Goal: Find specific page/section: Find specific page/section

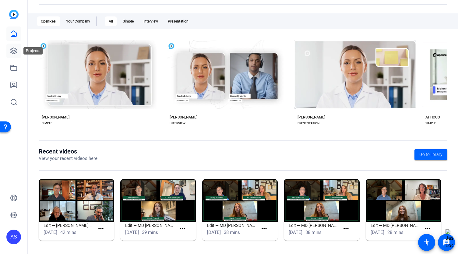
click at [15, 55] on link at bounding box center [13, 51] width 15 height 15
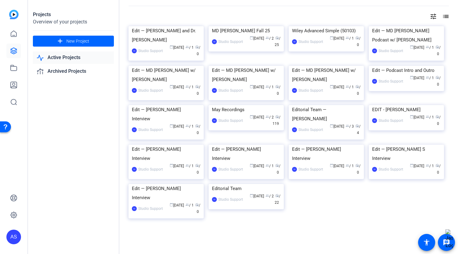
scroll to position [16, 0]
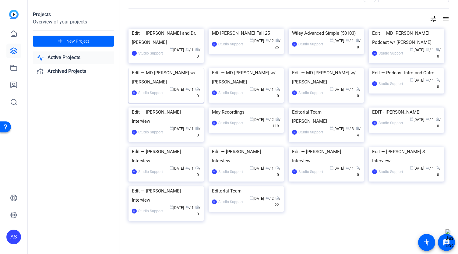
click at [168, 68] on img at bounding box center [166, 68] width 75 height 0
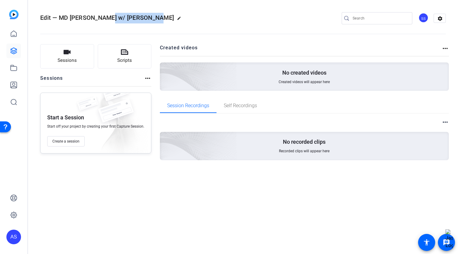
drag, startPoint x: 152, startPoint y: 17, endPoint x: 108, endPoint y: 14, distance: 44.2
click at [108, 14] on span "Edit — MD [PERSON_NAME] w/ [PERSON_NAME]" at bounding box center [107, 17] width 134 height 7
copy span "[PERSON_NAME]"
